Goal: Download file/media

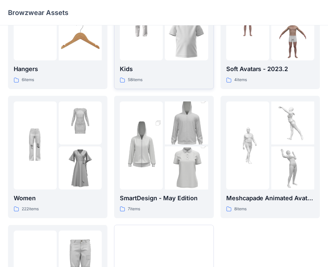
scroll to position [100, 0]
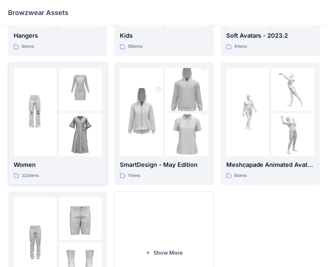
click at [64, 165] on p "Women" at bounding box center [58, 164] width 88 height 9
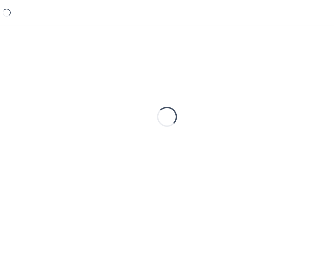
click at [64, 165] on div "Loading..." at bounding box center [167, 116] width 318 height 167
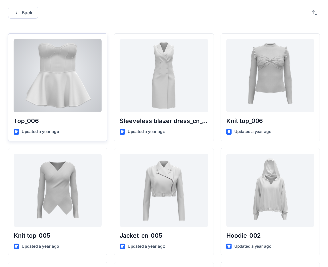
click at [75, 122] on p "Top_006" at bounding box center [58, 121] width 88 height 9
click at [88, 130] on div "Updated a year ago" at bounding box center [58, 132] width 88 height 7
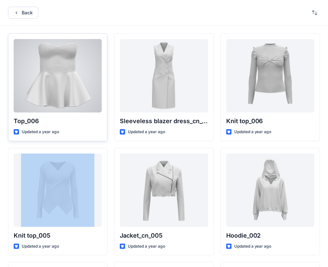
click at [88, 130] on div "Updated a year ago" at bounding box center [58, 132] width 88 height 7
click at [83, 88] on div at bounding box center [58, 75] width 88 height 73
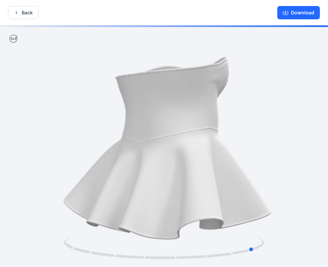
drag, startPoint x: 266, startPoint y: 113, endPoint x: 152, endPoint y: 109, distance: 114.2
click at [152, 109] on div at bounding box center [164, 146] width 328 height 243
click at [297, 11] on button "Download" at bounding box center [298, 12] width 43 height 13
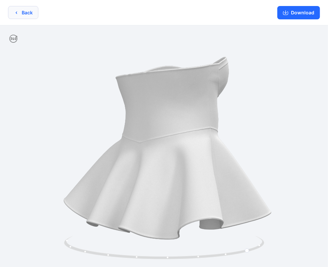
click at [23, 9] on button "Back" at bounding box center [23, 12] width 30 height 13
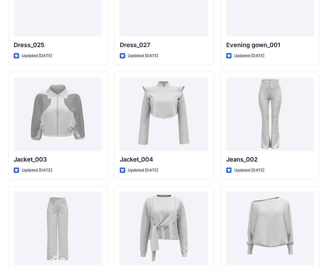
scroll to position [1619, 0]
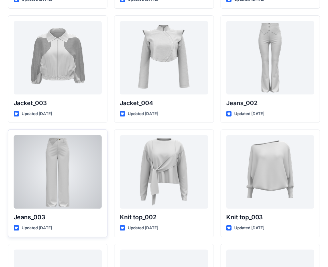
click at [87, 155] on div at bounding box center [58, 171] width 88 height 73
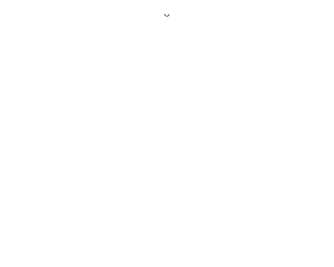
click at [87, 155] on div at bounding box center [167, 133] width 334 height 267
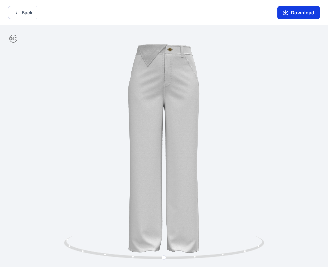
click at [290, 12] on button "Download" at bounding box center [298, 12] width 43 height 13
click at [20, 15] on button "Back" at bounding box center [23, 12] width 30 height 13
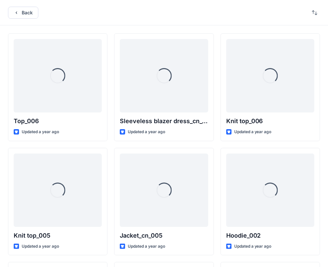
scroll to position [1619, 0]
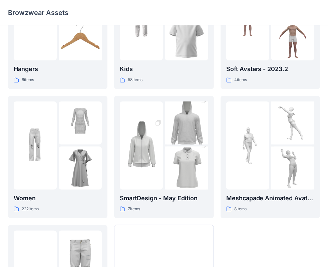
scroll to position [100, 0]
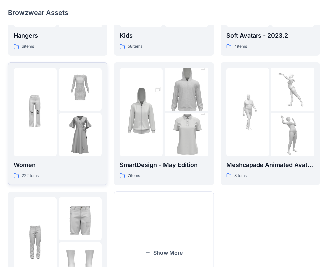
click at [65, 164] on p "Women" at bounding box center [58, 164] width 88 height 9
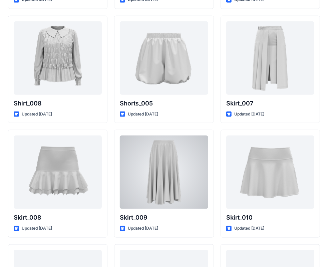
scroll to position [2009, 0]
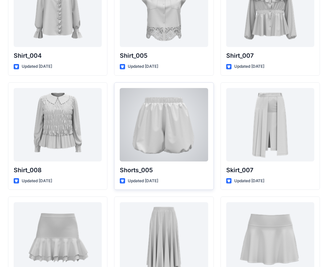
click at [166, 166] on p "Shorts_005" at bounding box center [164, 170] width 88 height 9
click at [164, 128] on div at bounding box center [164, 124] width 88 height 73
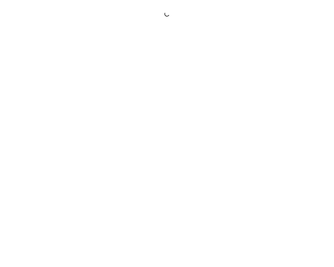
click at [164, 128] on div at bounding box center [167, 133] width 334 height 267
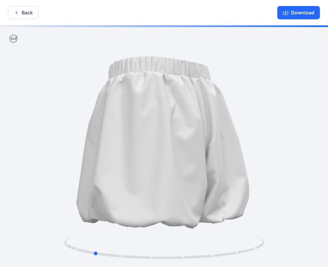
drag, startPoint x: 220, startPoint y: 137, endPoint x: 132, endPoint y: 128, distance: 88.6
click at [132, 128] on div at bounding box center [164, 146] width 328 height 243
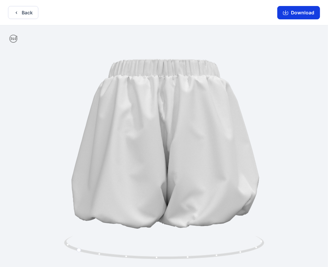
click at [286, 12] on icon "button" at bounding box center [285, 12] width 5 height 5
click at [27, 14] on button "Back" at bounding box center [23, 12] width 30 height 13
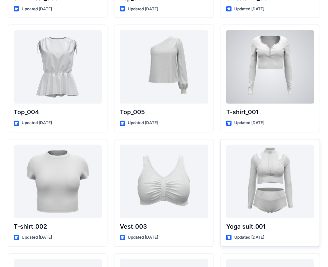
scroll to position [2443, 0]
